Goal: Check status: Check status

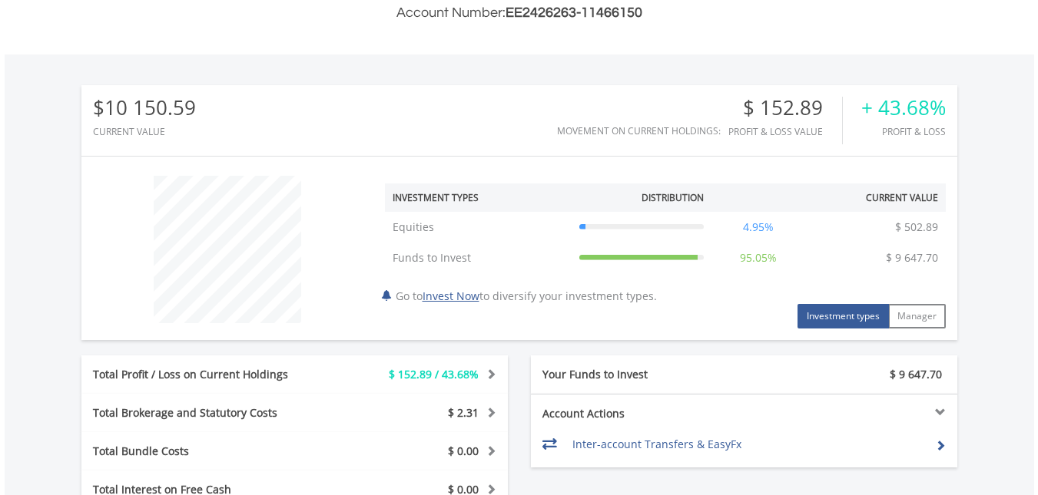
scroll to position [438, 0]
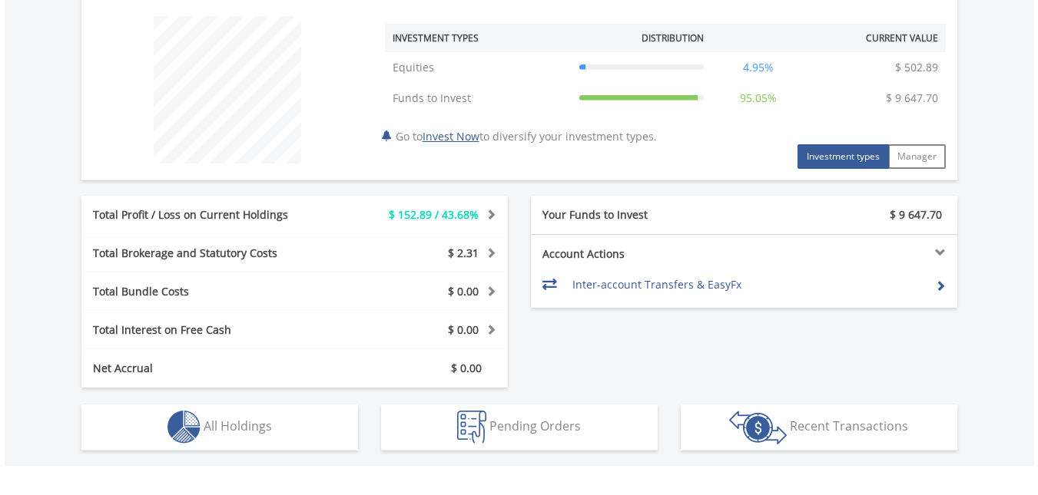
drag, startPoint x: 1045, startPoint y: 141, endPoint x: 995, endPoint y: 326, distance: 192.4
click at [1026, 351] on html "My Investments Invest Now New Listings Sell My Recurring Investments Pending Or…" at bounding box center [519, 75] width 1038 height 1312
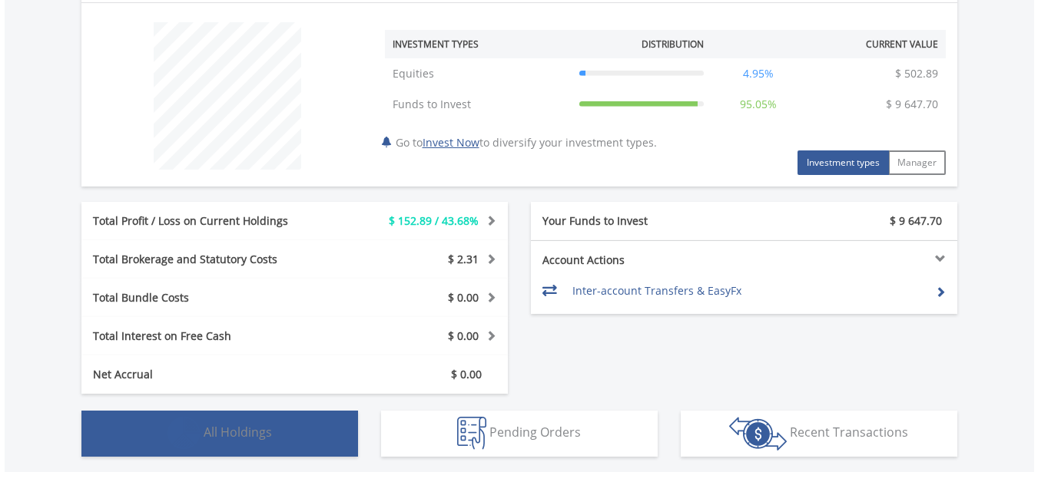
click at [240, 434] on span "All Holdings" at bounding box center [238, 432] width 68 height 17
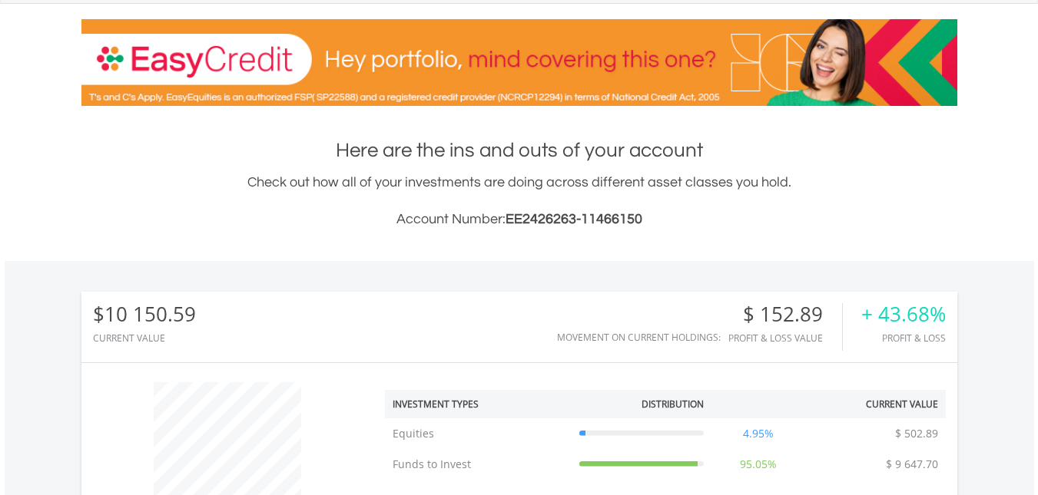
scroll to position [0, 0]
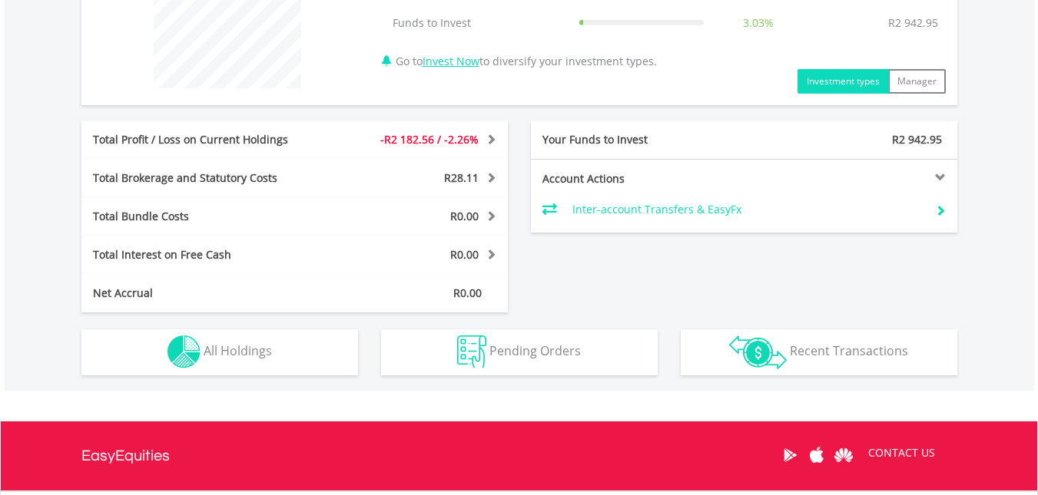
scroll to position [664, 0]
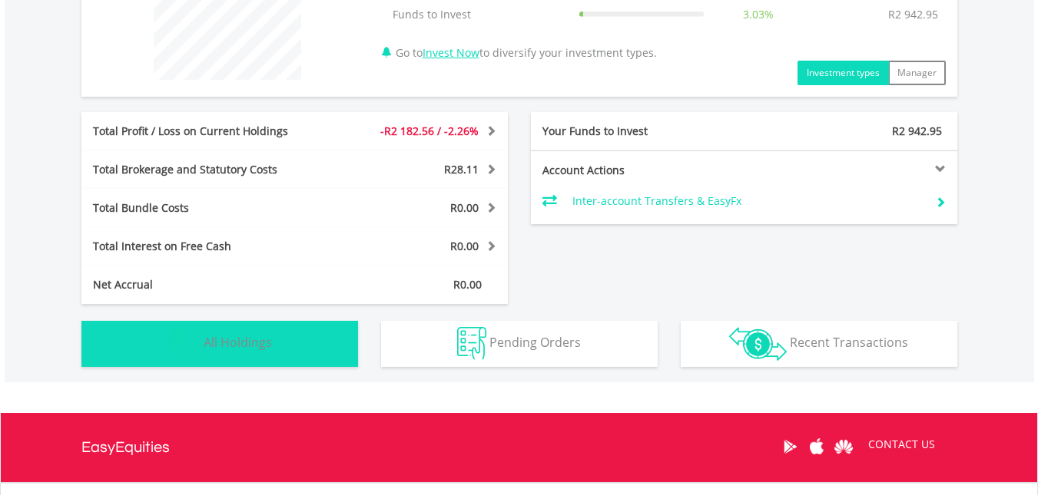
click at [317, 345] on button "Holdings All Holdings" at bounding box center [219, 344] width 276 height 46
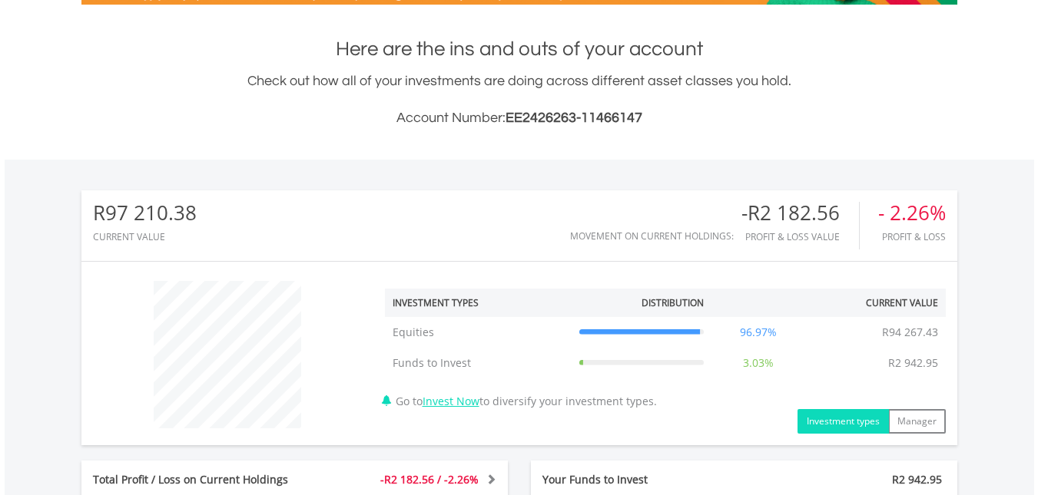
scroll to position [305, 0]
